Goal: Consume media (video, audio): Consume media (video, audio)

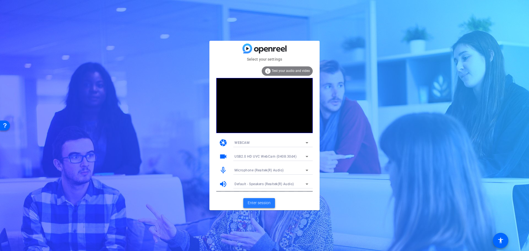
click at [256, 204] on span "Enter session" at bounding box center [259, 203] width 23 height 6
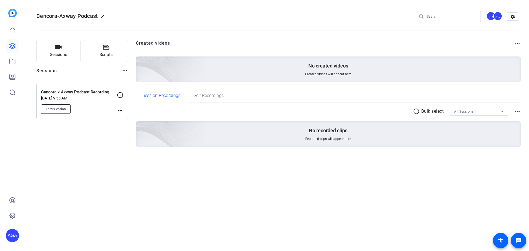
click at [44, 110] on button "Enter Session" at bounding box center [55, 108] width 29 height 9
click at [8, 241] on div "AGA" at bounding box center [12, 235] width 13 height 13
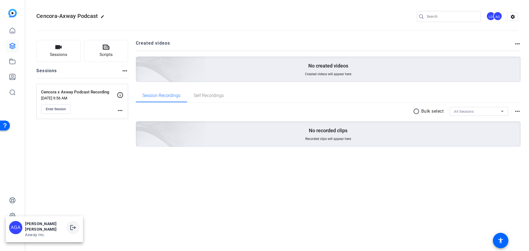
drag, startPoint x: 71, startPoint y: 227, endPoint x: 74, endPoint y: 226, distance: 3.0
click at [72, 227] on mat-icon "logout" at bounding box center [73, 227] width 7 height 7
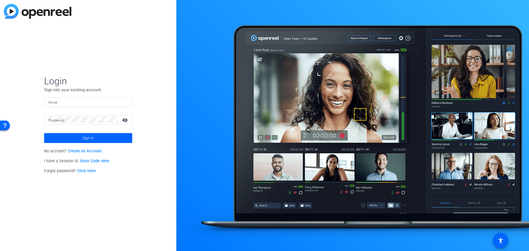
click at [70, 99] on input "Email" at bounding box center [88, 102] width 79 height 7
type input "ldefranchi@axway.com"
click at [124, 114] on mat-form-field "Email ldefranchi@axway.com" at bounding box center [88, 106] width 88 height 18
click at [126, 120] on mat-icon "visibility_off" at bounding box center [125, 120] width 13 height 8
click at [126, 120] on mat-icon "visibility" at bounding box center [125, 120] width 13 height 8
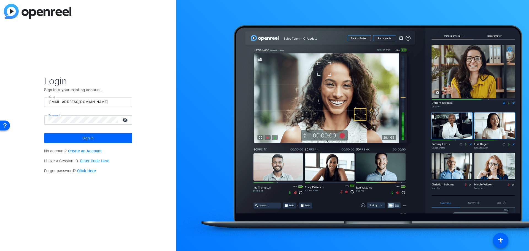
click at [124, 122] on mat-icon "visibility_off" at bounding box center [125, 120] width 13 height 8
click at [124, 122] on mat-icon "visibility" at bounding box center [125, 120] width 13 height 8
click at [44, 133] on button "Sign in" at bounding box center [88, 138] width 88 height 10
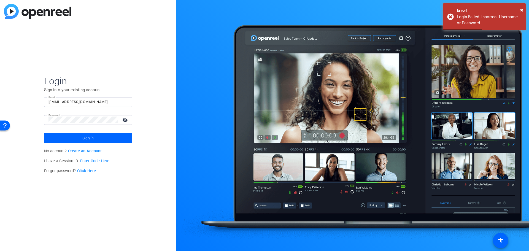
click at [125, 119] on mat-icon "visibility_off" at bounding box center [125, 120] width 13 height 8
click at [125, 119] on mat-icon "visibility" at bounding box center [125, 120] width 13 height 8
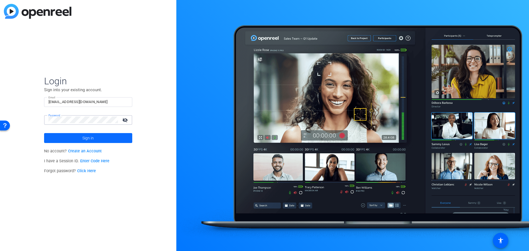
click at [127, 140] on span at bounding box center [88, 138] width 88 height 13
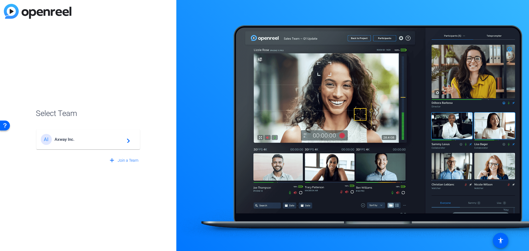
click at [124, 143] on div "AI Axway Inc. navigate_next" at bounding box center [88, 139] width 95 height 11
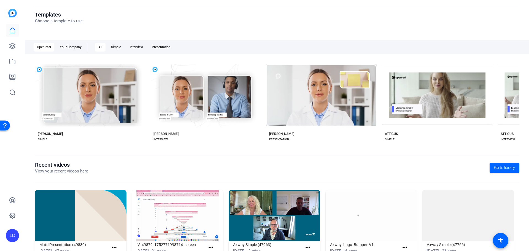
scroll to position [75, 0]
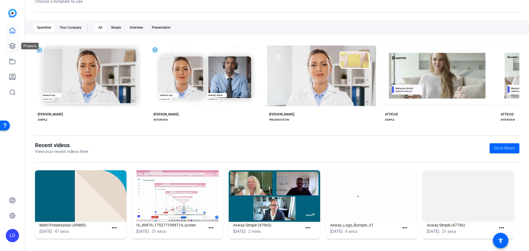
click at [14, 44] on icon at bounding box center [12, 46] width 7 height 7
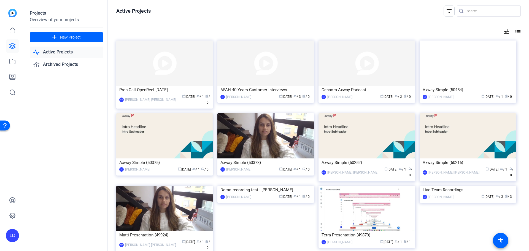
click at [363, 92] on div "Cencora-Axway Podcast" at bounding box center [367, 90] width 91 height 8
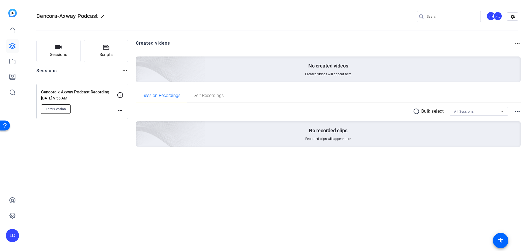
click at [56, 111] on button "Enter Session" at bounding box center [55, 108] width 29 height 9
click at [10, 44] on icon at bounding box center [12, 46] width 7 height 7
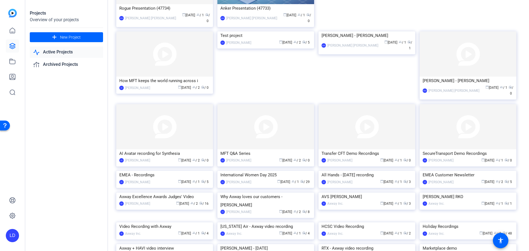
scroll to position [579, 0]
click at [455, 171] on img at bounding box center [468, 171] width 97 height 0
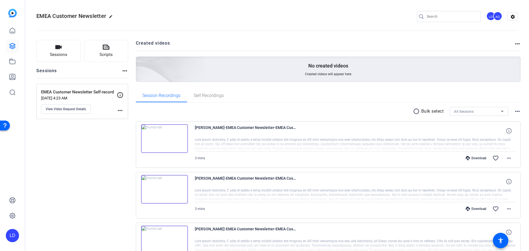
click at [9, 236] on div "LD" at bounding box center [12, 235] width 13 height 13
click at [68, 231] on span at bounding box center [66, 230] width 13 height 13
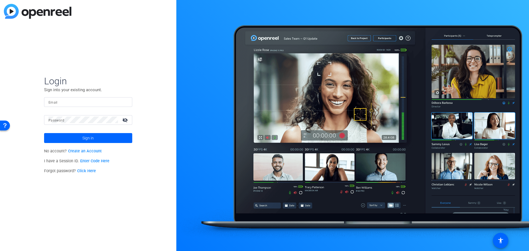
click at [75, 100] on input "Email" at bounding box center [88, 102] width 79 height 7
type input "pgalloantonio@axway.com"
click at [44, 133] on button "Sign in" at bounding box center [88, 138] width 88 height 10
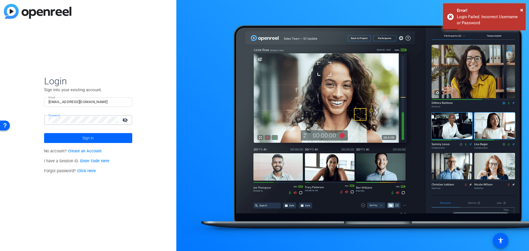
click at [44, 133] on button "Sign in" at bounding box center [88, 138] width 88 height 10
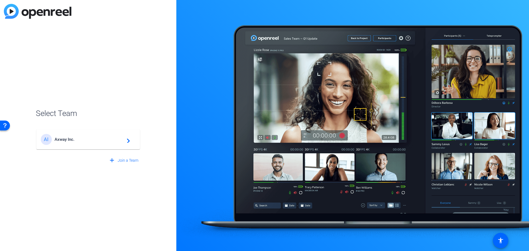
click at [112, 142] on span "Axway Inc." at bounding box center [89, 139] width 69 height 5
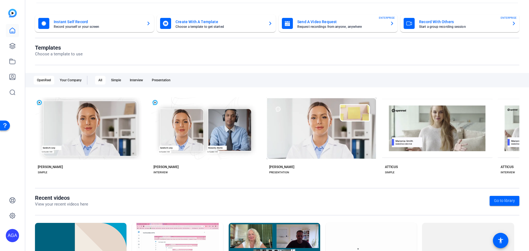
scroll to position [75, 0]
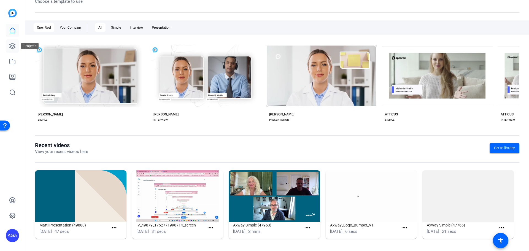
click at [8, 45] on link at bounding box center [12, 45] width 13 height 13
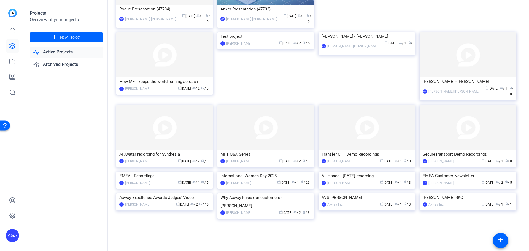
scroll to position [618, 0]
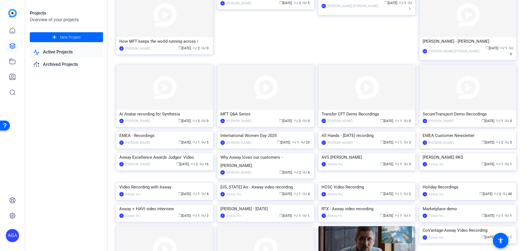
click at [462, 132] on img at bounding box center [468, 132] width 97 height 0
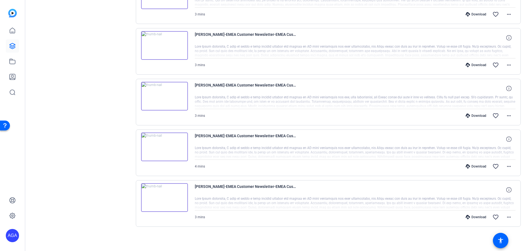
scroll to position [144, 0]
click at [163, 195] on img at bounding box center [164, 197] width 47 height 29
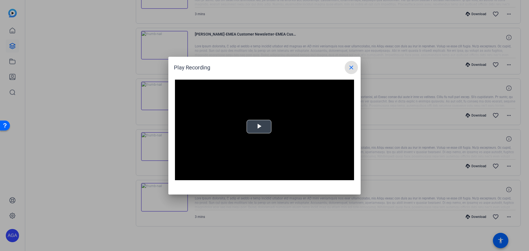
click at [259, 133] on div "Video Player is loading. Play Video Play Mute Current Time 0:00 / Duration -:- …" at bounding box center [264, 130] width 179 height 101
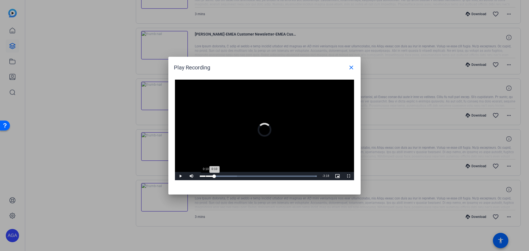
click at [206, 178] on div "Loaded : 100.00% 0:10 0:10" at bounding box center [258, 176] width 123 height 8
click at [223, 177] on div "Loaded : 100.00% 0:41 0:30" at bounding box center [258, 176] width 123 height 8
click at [234, 177] on div "Loaded : 100.00% 1:00 0:42" at bounding box center [258, 176] width 123 height 8
click at [251, 176] on div "Loaded : 100.00% 1:28 1:01" at bounding box center [258, 176] width 117 height 1
click at [267, 176] on div "Loaded : 100.00% 1:59 1:59" at bounding box center [258, 176] width 117 height 1
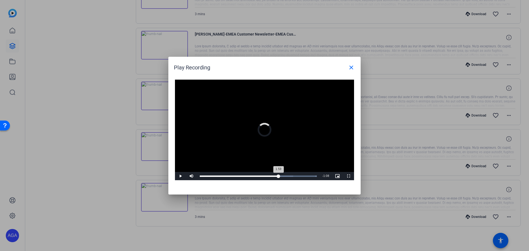
click at [279, 176] on div "Loaded : 100.00% 2:20 1:59" at bounding box center [258, 176] width 117 height 1
click at [284, 176] on div "Loaded : 100.00% 2:29 2:30" at bounding box center [258, 176] width 117 height 1
click at [293, 176] on div "Loaded : 100.00% 2:44 2:30" at bounding box center [258, 176] width 117 height 1
click at [299, 176] on div "Loaded : 100.00% 2:44 2:30" at bounding box center [258, 176] width 117 height 1
click at [307, 176] on div "Loaded : 100.00% 3:00 2:55" at bounding box center [258, 176] width 117 height 1
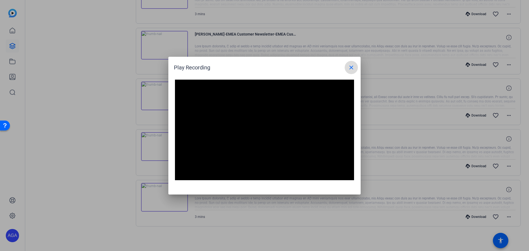
click at [351, 68] on mat-icon "close" at bounding box center [351, 67] width 7 height 7
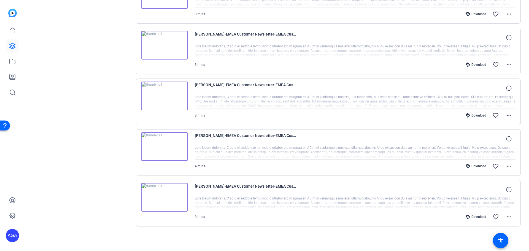
click at [169, 152] on img at bounding box center [164, 146] width 47 height 29
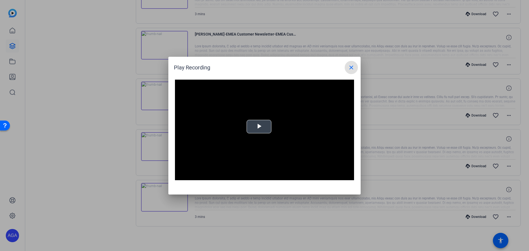
click at [275, 128] on video "Video Player" at bounding box center [264, 130] width 179 height 101
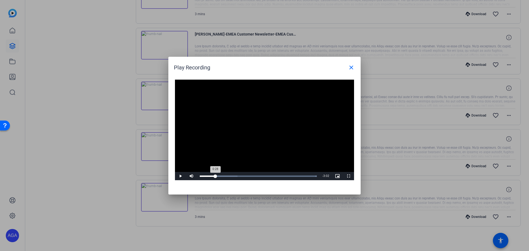
click at [216, 176] on div "Loaded : 100.00% 0:28 0:28" at bounding box center [258, 176] width 117 height 1
click at [305, 178] on div "Loaded : 100.00% 3:08 0:29" at bounding box center [258, 176] width 123 height 8
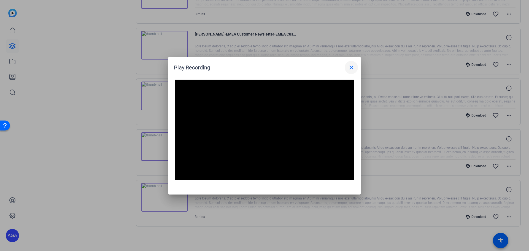
click at [349, 70] on mat-icon "close" at bounding box center [351, 67] width 7 height 7
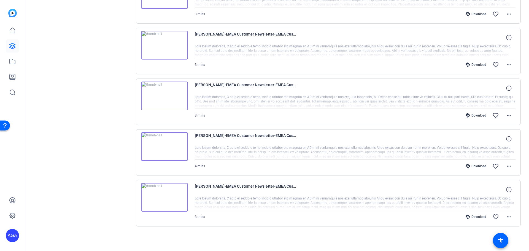
click at [167, 99] on img at bounding box center [164, 96] width 47 height 29
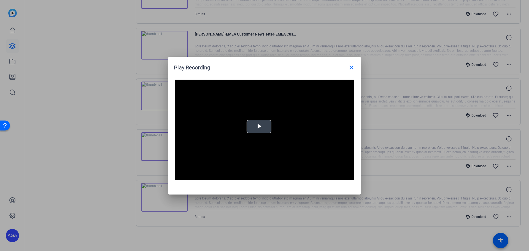
click at [257, 134] on video "Video Player" at bounding box center [264, 130] width 179 height 101
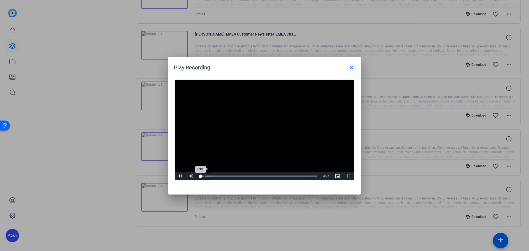
click at [205, 175] on div "Loaded : 100.00% 0:08 0:01" at bounding box center [258, 176] width 123 height 8
click at [220, 176] on div "Loaded : 100.00% 0:36 0:35" at bounding box center [258, 176] width 117 height 1
click at [260, 176] on div "Loaded : 100.00% 1:45 1:45" at bounding box center [258, 176] width 117 height 1
click at [310, 178] on div "Loaded : 100.00% 3:13 1:59" at bounding box center [258, 176] width 123 height 8
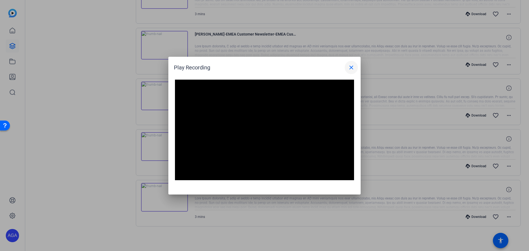
click at [349, 69] on mat-icon "close" at bounding box center [351, 67] width 7 height 7
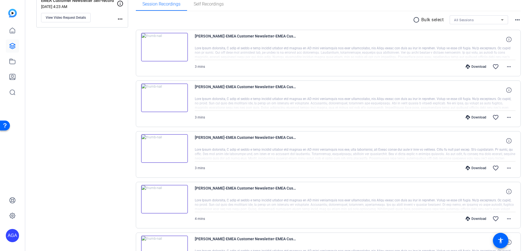
scroll to position [89, 0]
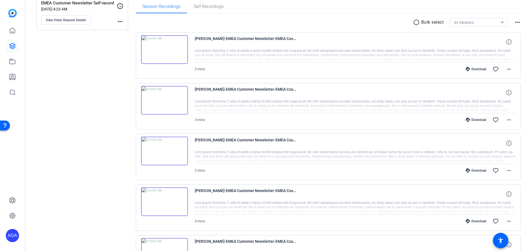
click at [169, 101] on img at bounding box center [164, 100] width 47 height 29
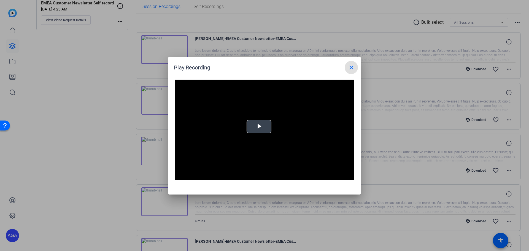
click at [259, 127] on span "Video Player" at bounding box center [259, 127] width 0 height 0
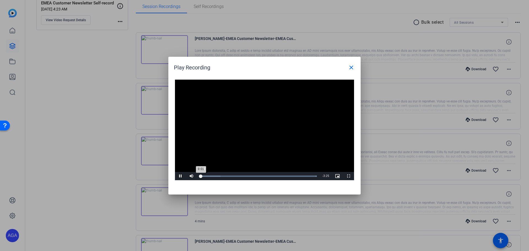
click at [205, 176] on div "Loaded : 100.00% 0:03 0:01" at bounding box center [258, 176] width 117 height 1
click at [223, 175] on div "Loaded : 100.00% 0:41 0:41" at bounding box center [258, 176] width 123 height 8
click at [259, 176] on div "Loaded : 100.00% 1:44 1:43" at bounding box center [258, 176] width 117 height 1
click at [292, 178] on div "Loaded : 100.00% 2:41 1:45" at bounding box center [258, 176] width 123 height 8
click at [302, 177] on div "Loaded : 100.00% 2:58 2:42" at bounding box center [258, 176] width 123 height 8
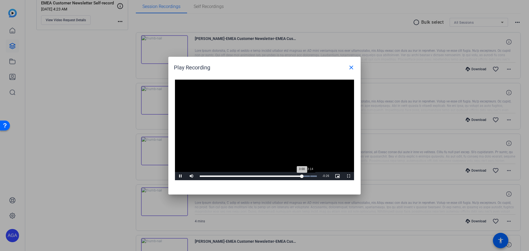
click at [310, 176] on div "Loaded : 100.00% 3:14 3:00" at bounding box center [258, 176] width 117 height 1
click at [353, 68] on mat-icon "close" at bounding box center [351, 67] width 7 height 7
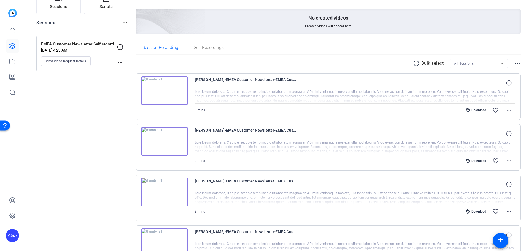
scroll to position [34, 0]
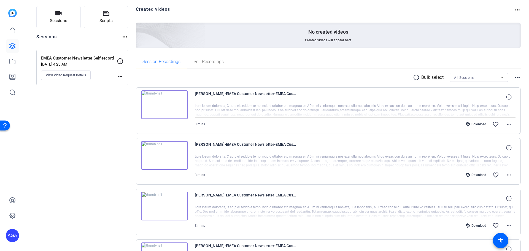
click at [165, 104] on img at bounding box center [164, 104] width 47 height 29
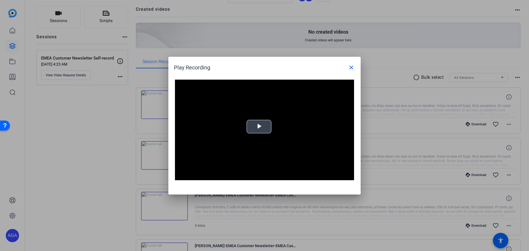
click at [259, 127] on span "Video Player" at bounding box center [259, 127] width 0 height 0
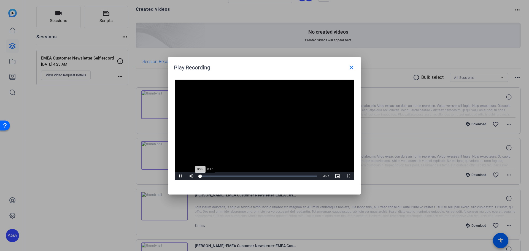
click at [210, 175] on div "Loaded : 0% 0:17 0:00" at bounding box center [258, 176] width 123 height 8
click at [311, 177] on div "Loaded : 100.00% 3:15 0:18" at bounding box center [258, 176] width 123 height 8
click at [306, 176] on div "Loaded : 100.00% 3:07 3:17" at bounding box center [258, 176] width 117 height 1
click at [310, 176] on div "Loaded : 100.00% 3:14 3:08" at bounding box center [258, 176] width 117 height 1
click at [312, 176] on div "Loaded : 100.00% 3:17 3:18" at bounding box center [258, 176] width 117 height 1
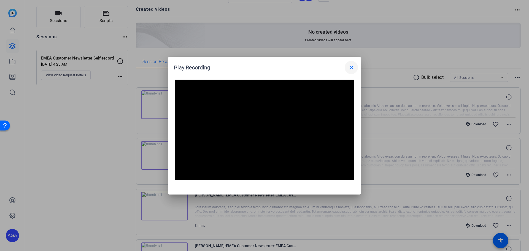
click at [350, 69] on mat-icon "close" at bounding box center [351, 67] width 7 height 7
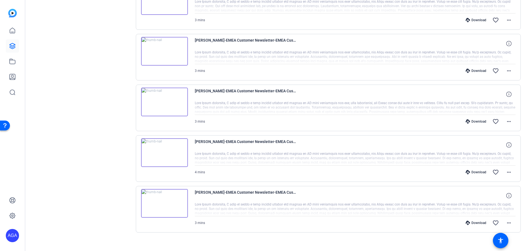
scroll to position [144, 0]
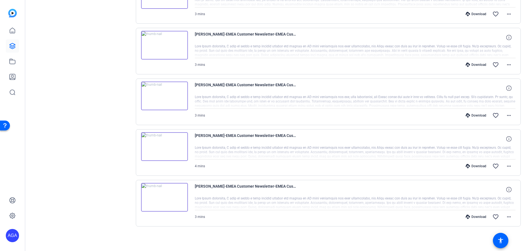
click at [163, 196] on img at bounding box center [164, 197] width 47 height 29
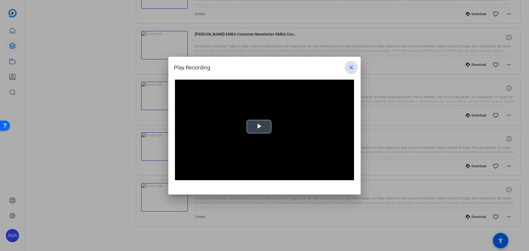
click at [259, 127] on span "Video Player" at bounding box center [259, 127] width 0 height 0
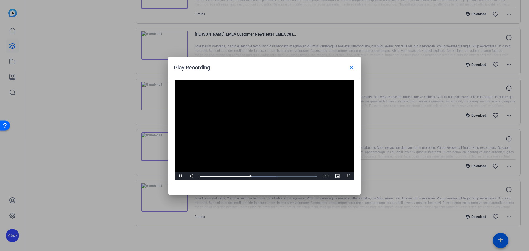
click at [260, 128] on video "Video Player" at bounding box center [264, 130] width 179 height 101
click at [274, 123] on video "Video Player" at bounding box center [264, 130] width 179 height 101
click at [258, 133] on video "Video Player" at bounding box center [264, 130] width 179 height 101
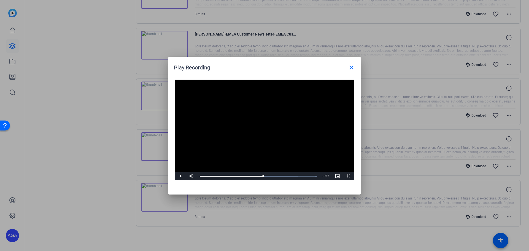
click at [271, 141] on video "Video Player" at bounding box center [264, 130] width 179 height 101
click at [275, 177] on div "Loaded : 100.00% 2:14 2:07" at bounding box center [258, 176] width 123 height 8
click at [281, 178] on div "Loaded : 100.00% 2:24 2:24" at bounding box center [258, 176] width 123 height 8
click at [287, 178] on div "Loaded : 100.00% 2:35 2:24" at bounding box center [258, 176] width 123 height 8
click at [295, 178] on div "Loaded : 100.00% 2:49 2:48" at bounding box center [258, 176] width 123 height 8
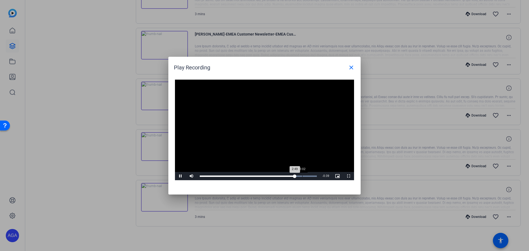
click at [302, 177] on div "Loaded : 100.00% 3:02 2:49" at bounding box center [258, 176] width 123 height 8
click at [305, 176] on div "Loaded : 100.00% 3:07 3:02" at bounding box center [258, 176] width 117 height 1
click at [350, 66] on mat-icon "close" at bounding box center [351, 67] width 7 height 7
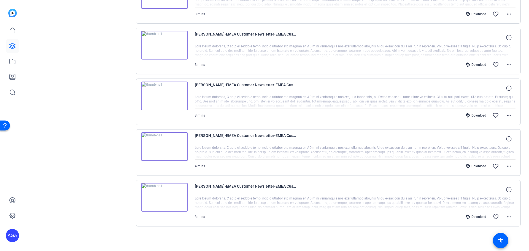
click at [165, 148] on img at bounding box center [164, 146] width 47 height 29
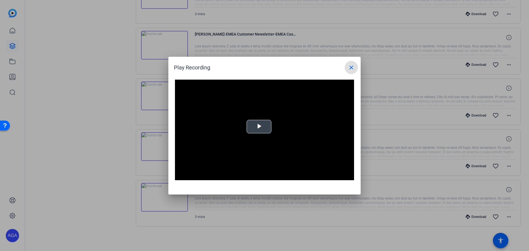
click at [256, 135] on video "Video Player" at bounding box center [264, 130] width 179 height 101
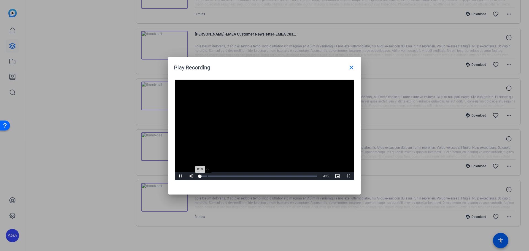
click at [207, 178] on div "Loaded : 0% -:- 0:00" at bounding box center [258, 176] width 123 height 8
click at [352, 67] on mat-icon "close" at bounding box center [351, 67] width 7 height 7
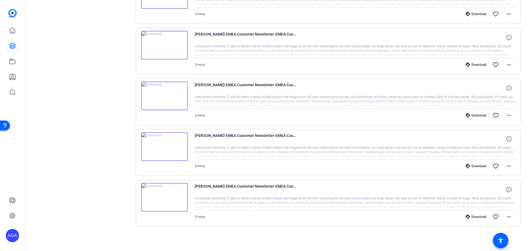
click at [140, 98] on div "Ingo Muschenetz-EMEA Customer Newsletter-EMEA Customer Newsletter Self-record-1…" at bounding box center [328, 102] width 385 height 47
click at [151, 96] on img at bounding box center [164, 96] width 47 height 29
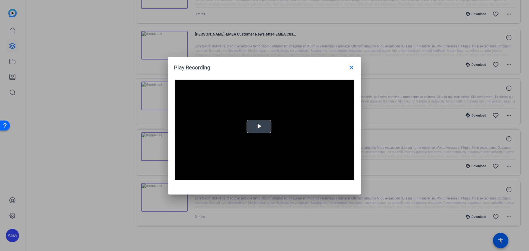
click at [259, 127] on span "Video Player" at bounding box center [259, 127] width 0 height 0
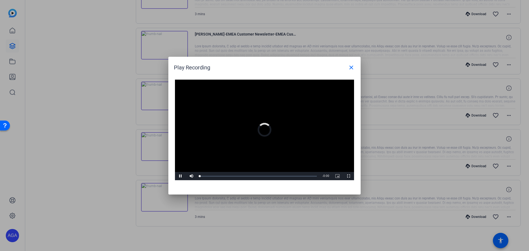
click at [282, 132] on video "Video Player" at bounding box center [264, 130] width 179 height 101
click at [351, 68] on mat-icon "close" at bounding box center [351, 67] width 7 height 7
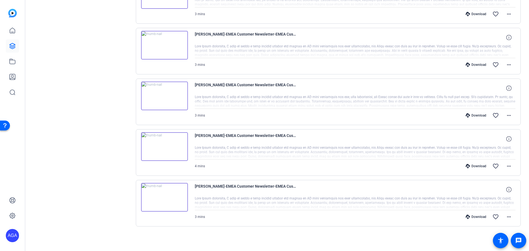
click at [159, 104] on img at bounding box center [164, 96] width 47 height 29
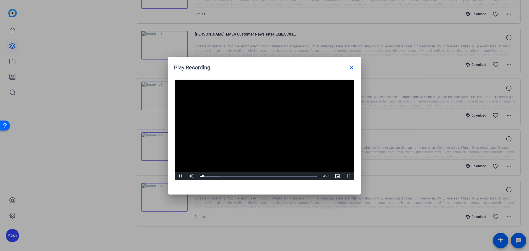
click at [265, 116] on video "Video Player" at bounding box center [264, 130] width 179 height 101
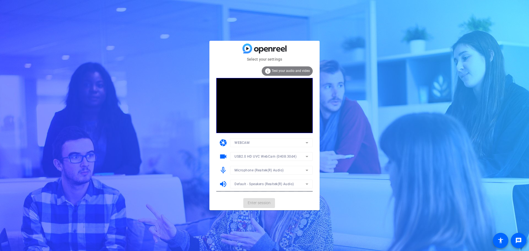
click at [258, 205] on mat-card-actions "Enter session" at bounding box center [265, 203] width 110 height 14
click at [263, 204] on span "Enter session" at bounding box center [259, 203] width 23 height 6
click at [262, 204] on span "Enter session" at bounding box center [259, 203] width 23 height 6
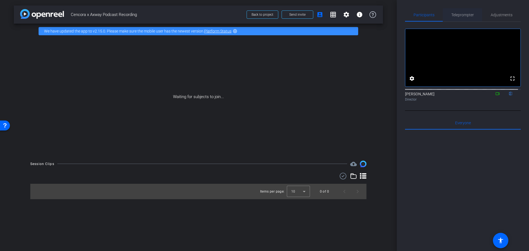
click at [464, 17] on span "Teleprompter" at bounding box center [463, 15] width 23 height 4
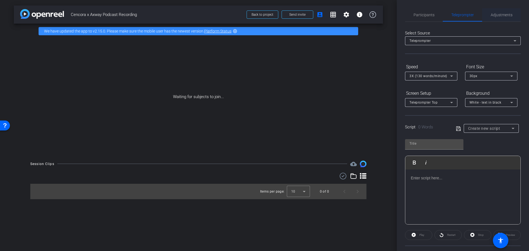
click at [506, 14] on span "Adjustments" at bounding box center [502, 15] width 22 height 4
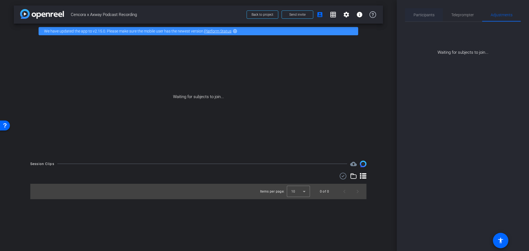
click at [419, 15] on span "Participants" at bounding box center [424, 15] width 21 height 4
